Goal: Task Accomplishment & Management: Use online tool/utility

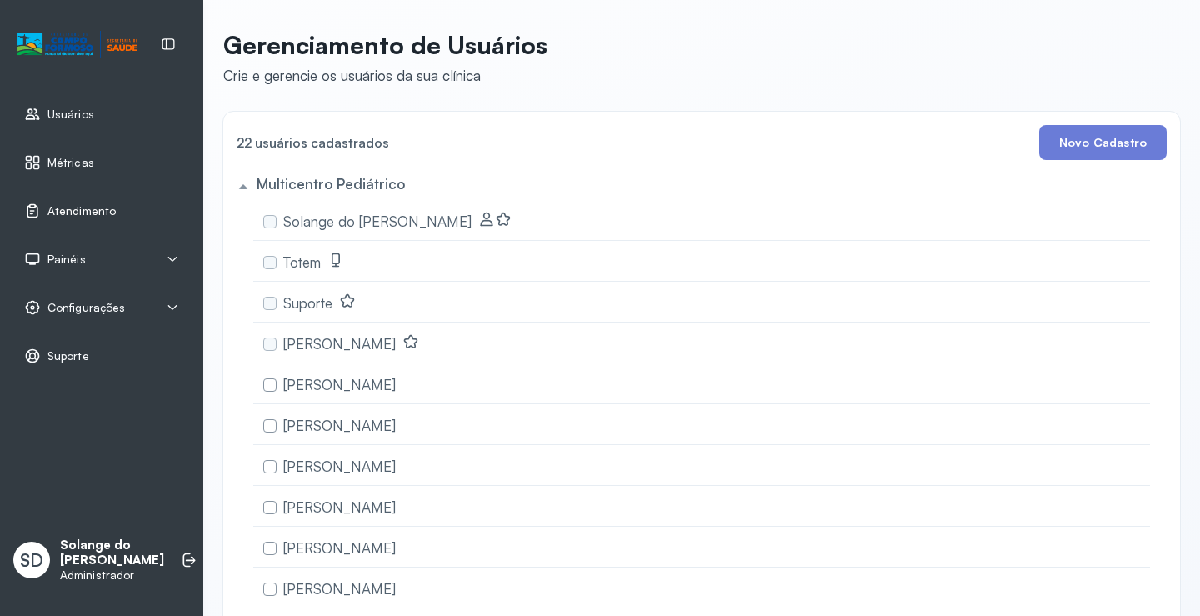
click at [69, 213] on span "Atendimento" at bounding box center [82, 211] width 68 height 14
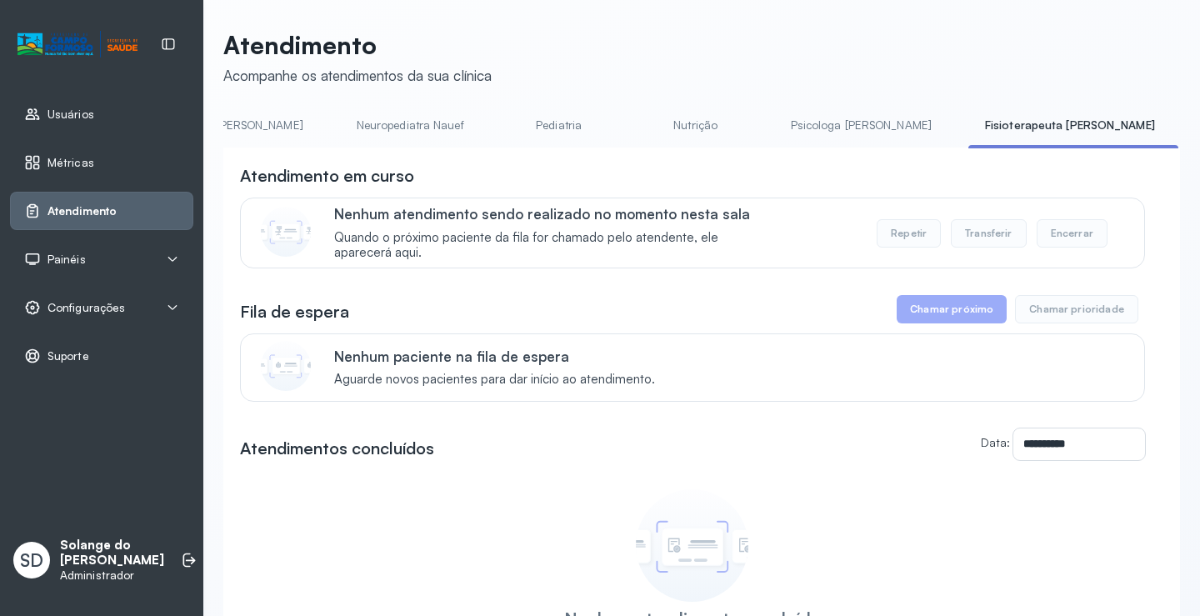
scroll to position [0, 300]
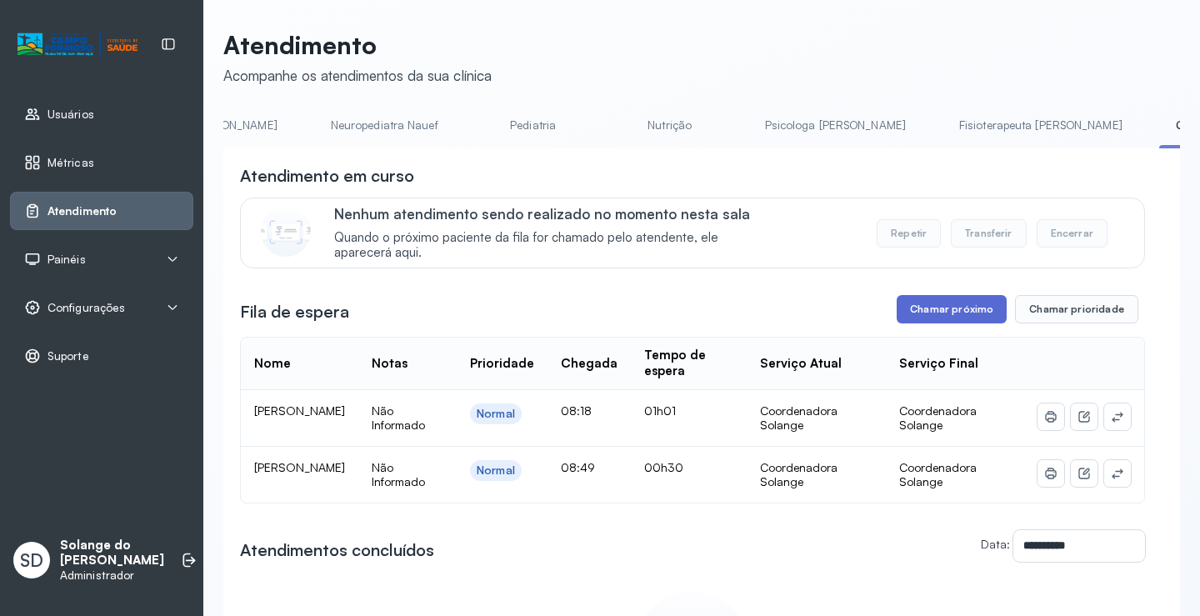
click at [937, 315] on button "Chamar próximo" at bounding box center [952, 309] width 110 height 28
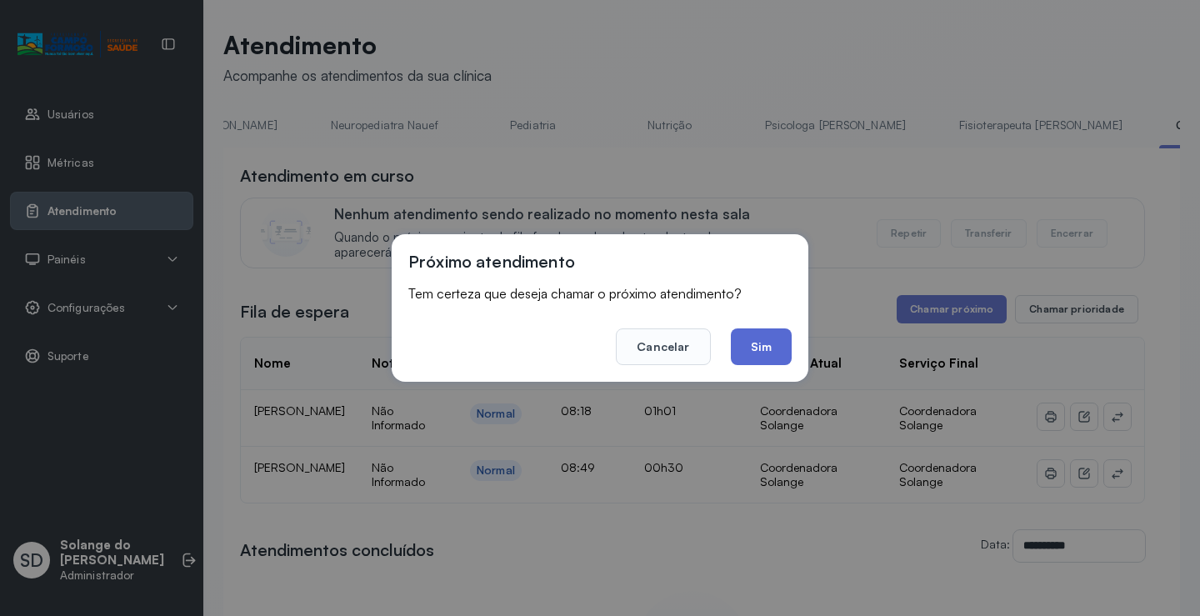
click at [739, 343] on button "Sim" at bounding box center [761, 346] width 61 height 37
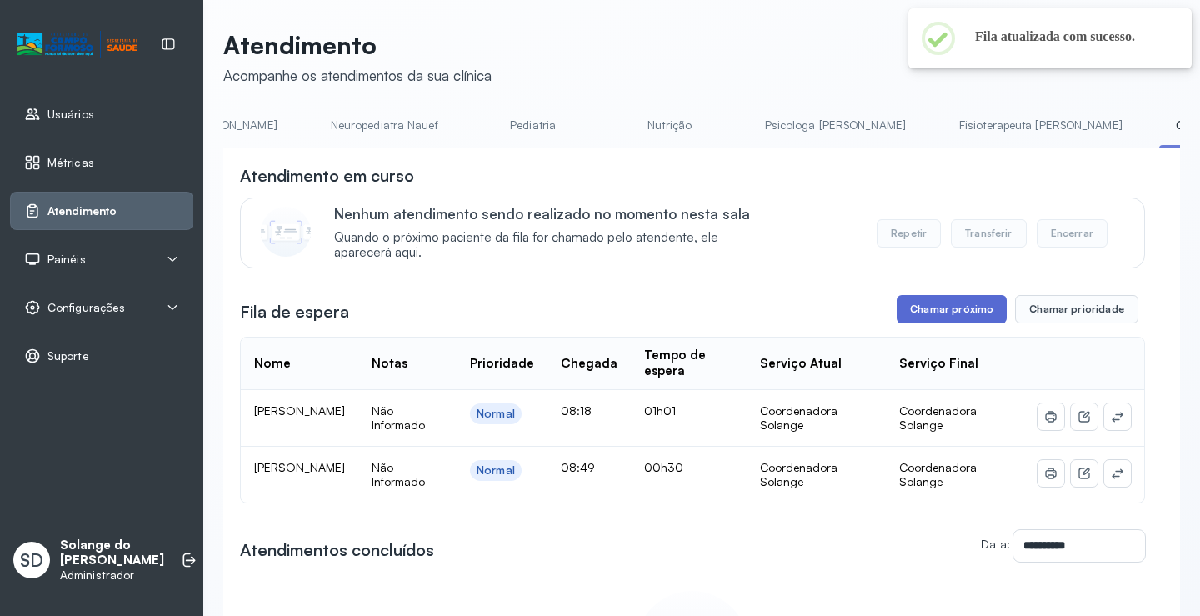
click at [964, 318] on button "Chamar próximo" at bounding box center [952, 309] width 110 height 28
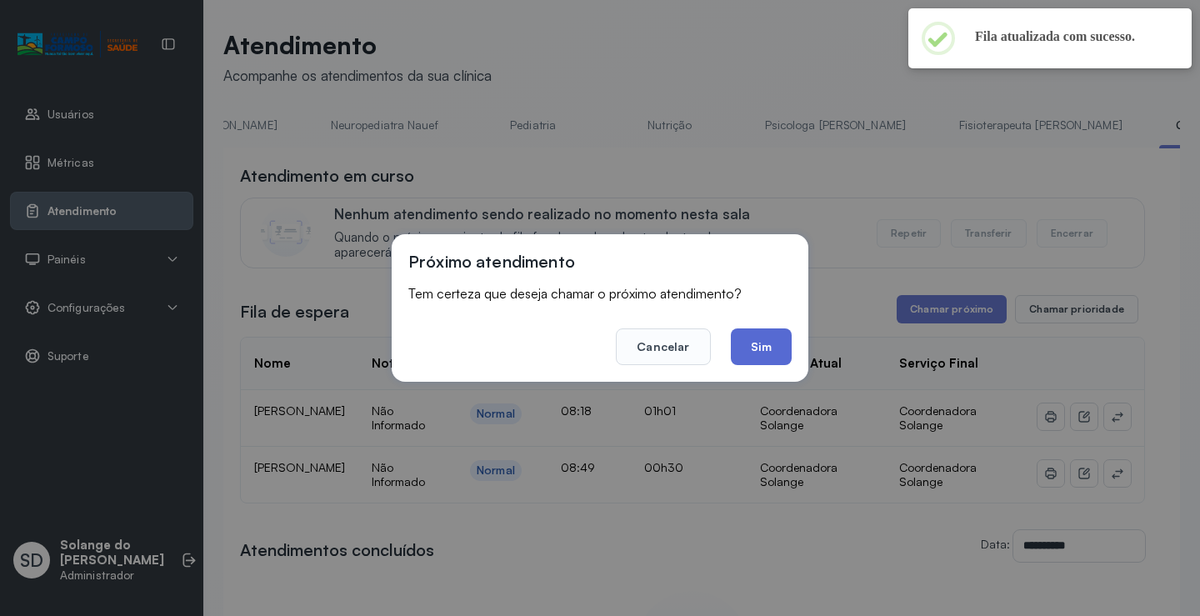
click at [762, 341] on button "Sim" at bounding box center [761, 346] width 61 height 37
